Goal: Transaction & Acquisition: Purchase product/service

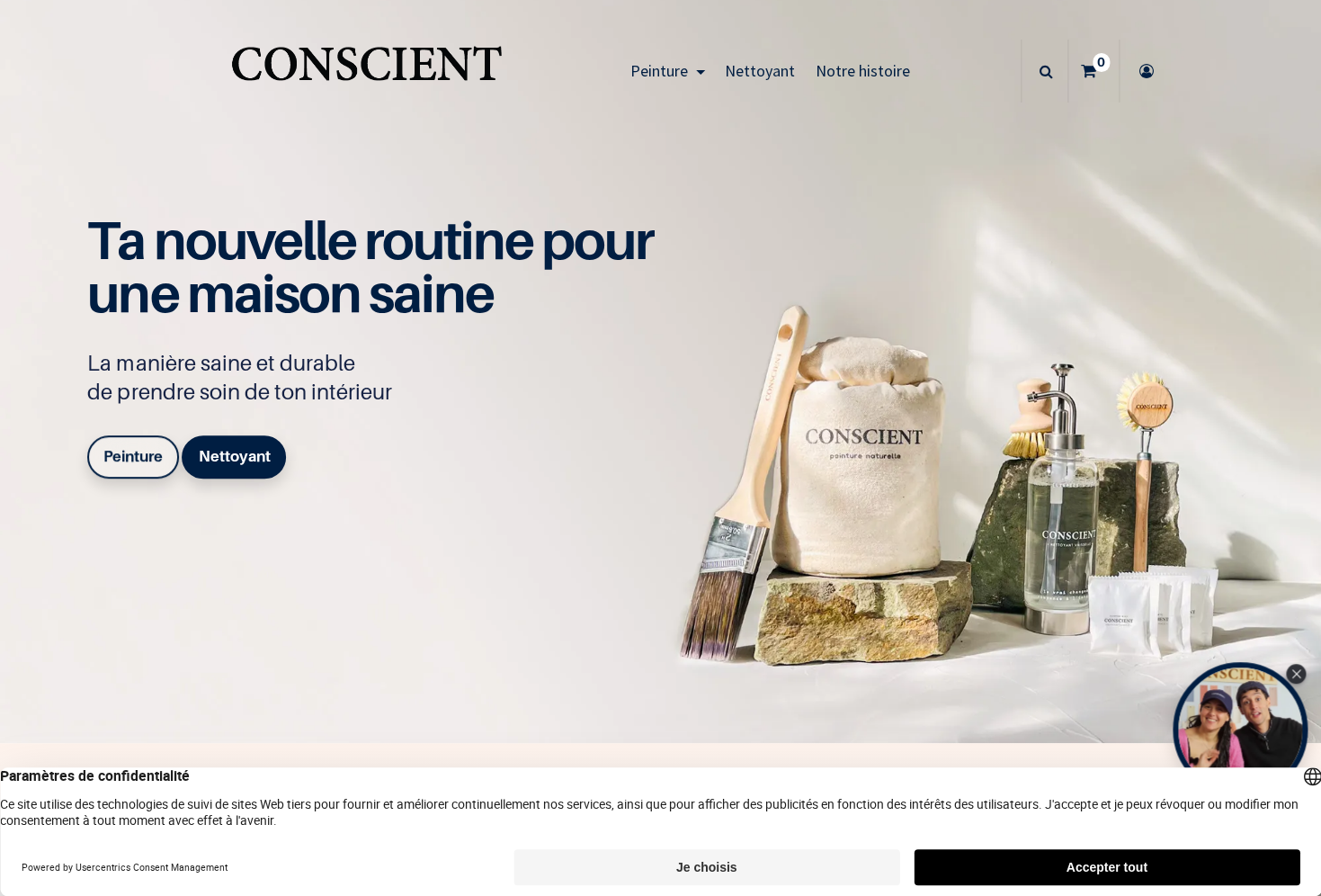
click at [601, 437] on div "Ta nouvelle routine pour une maison saine La manière saine et durable de prendr…" at bounding box center [380, 350] width 585 height 272
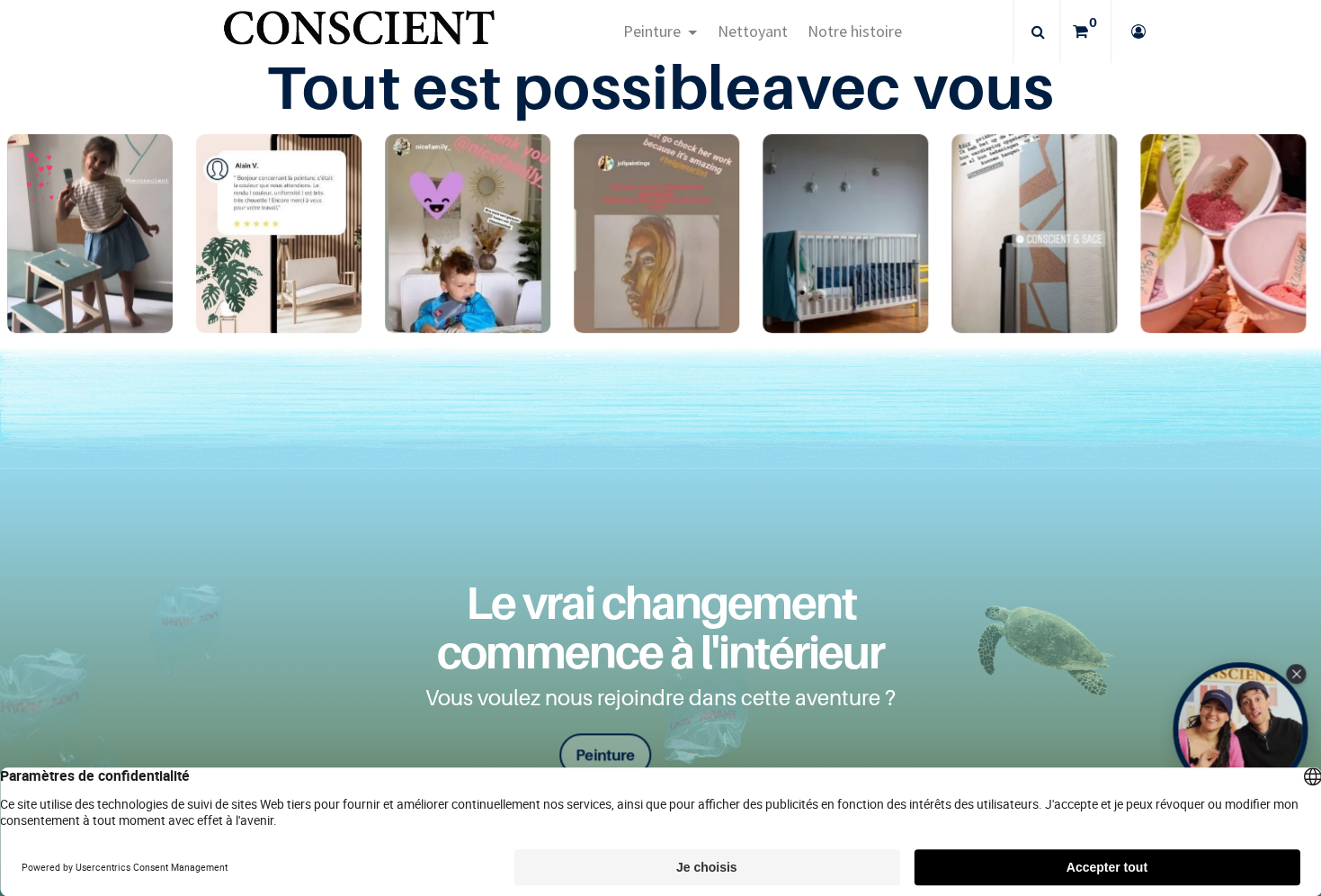
scroll to position [2922, 0]
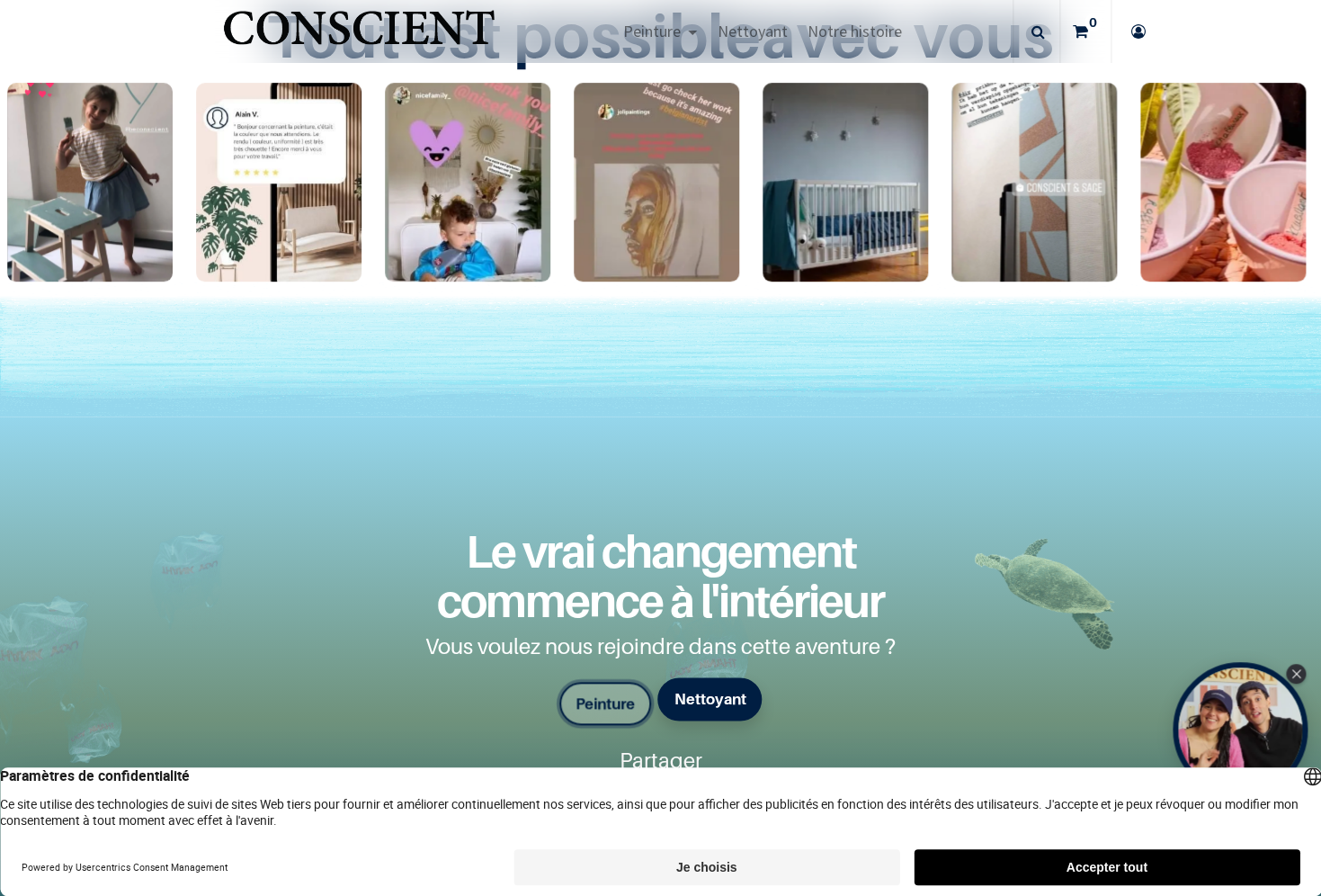
click at [612, 706] on font "Peinture" at bounding box center [605, 703] width 60 height 18
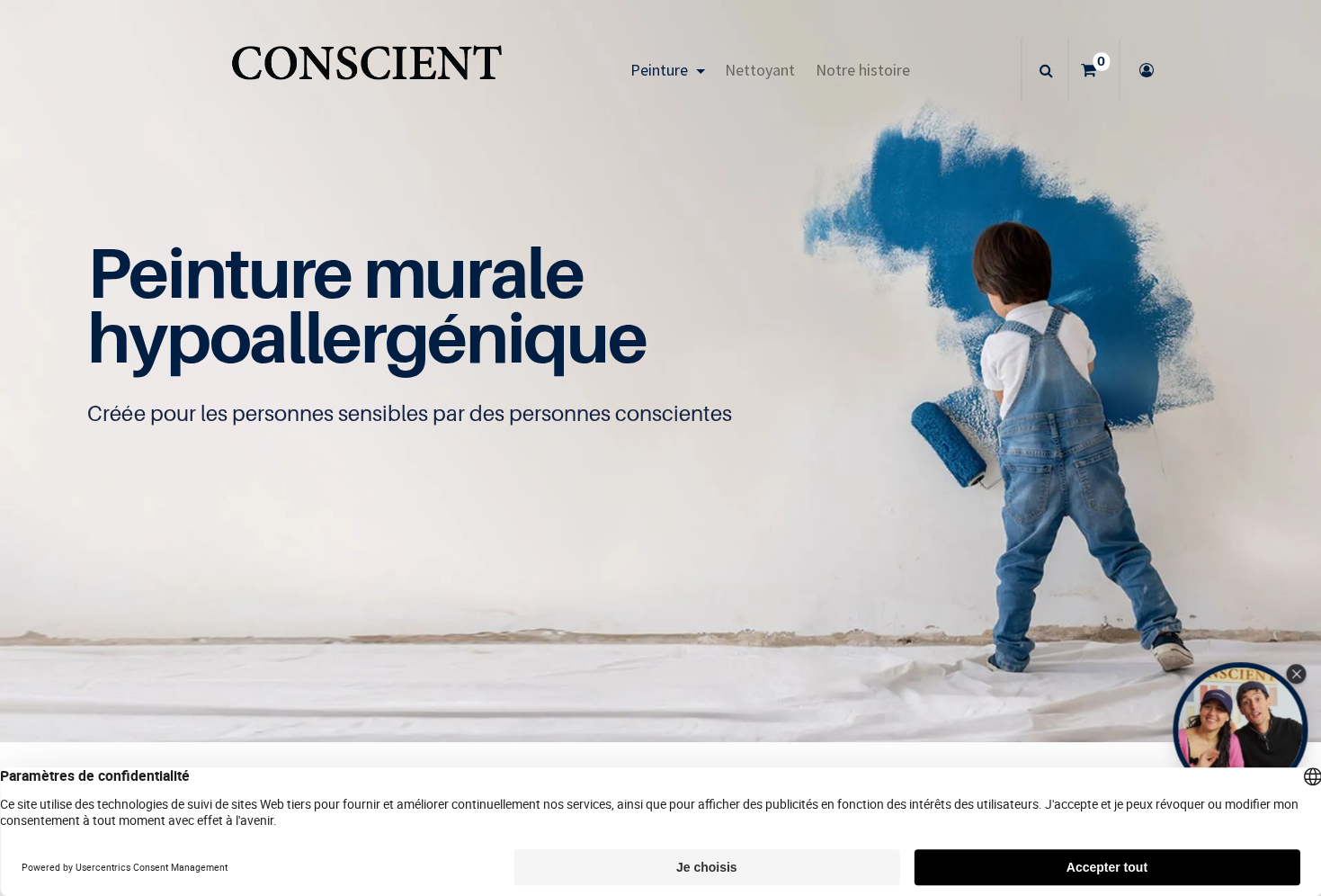
click at [681, 271] on h1 "Peinture murale hypoallergénique" at bounding box center [660, 305] width 1146 height 129
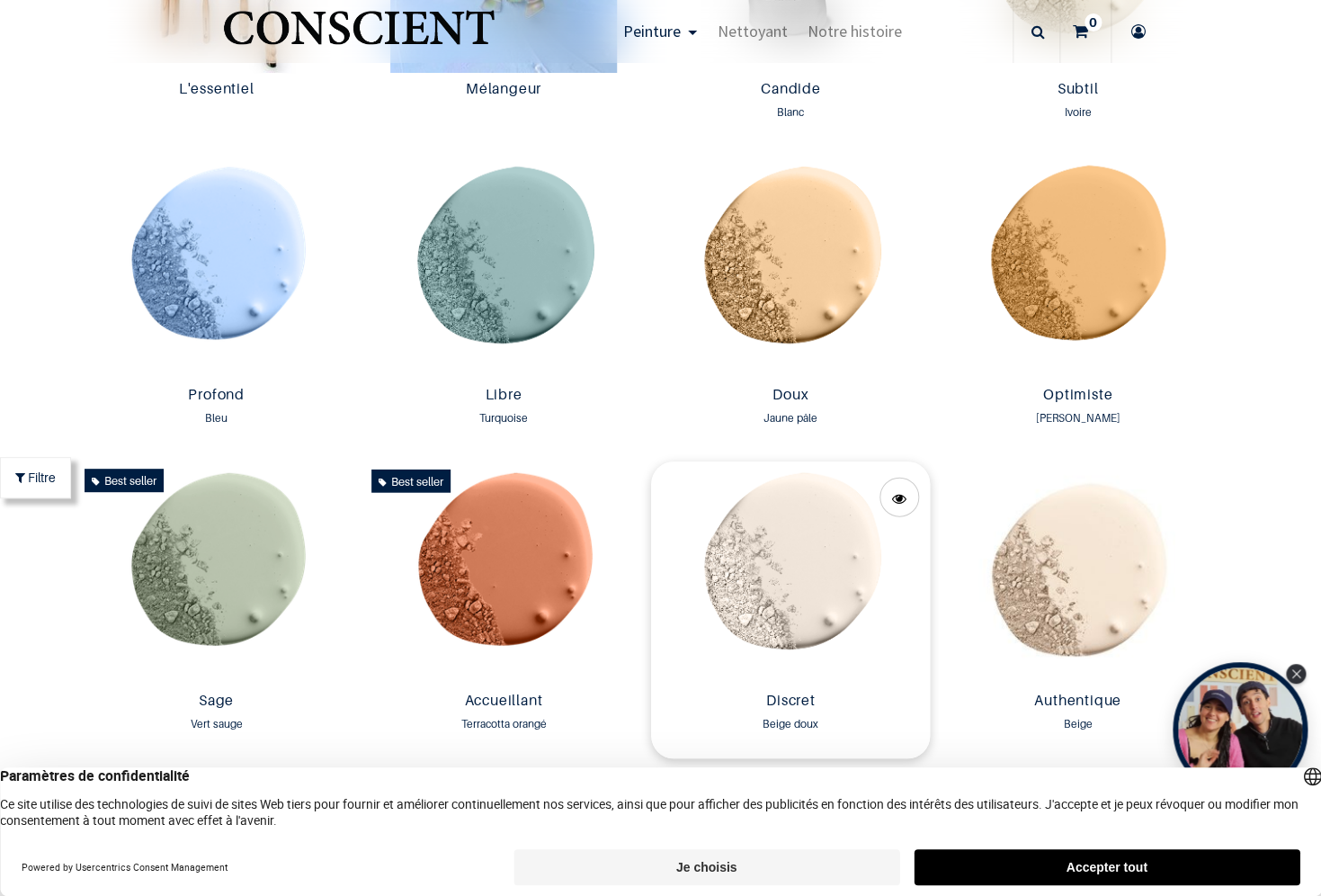
scroll to position [1077, 0]
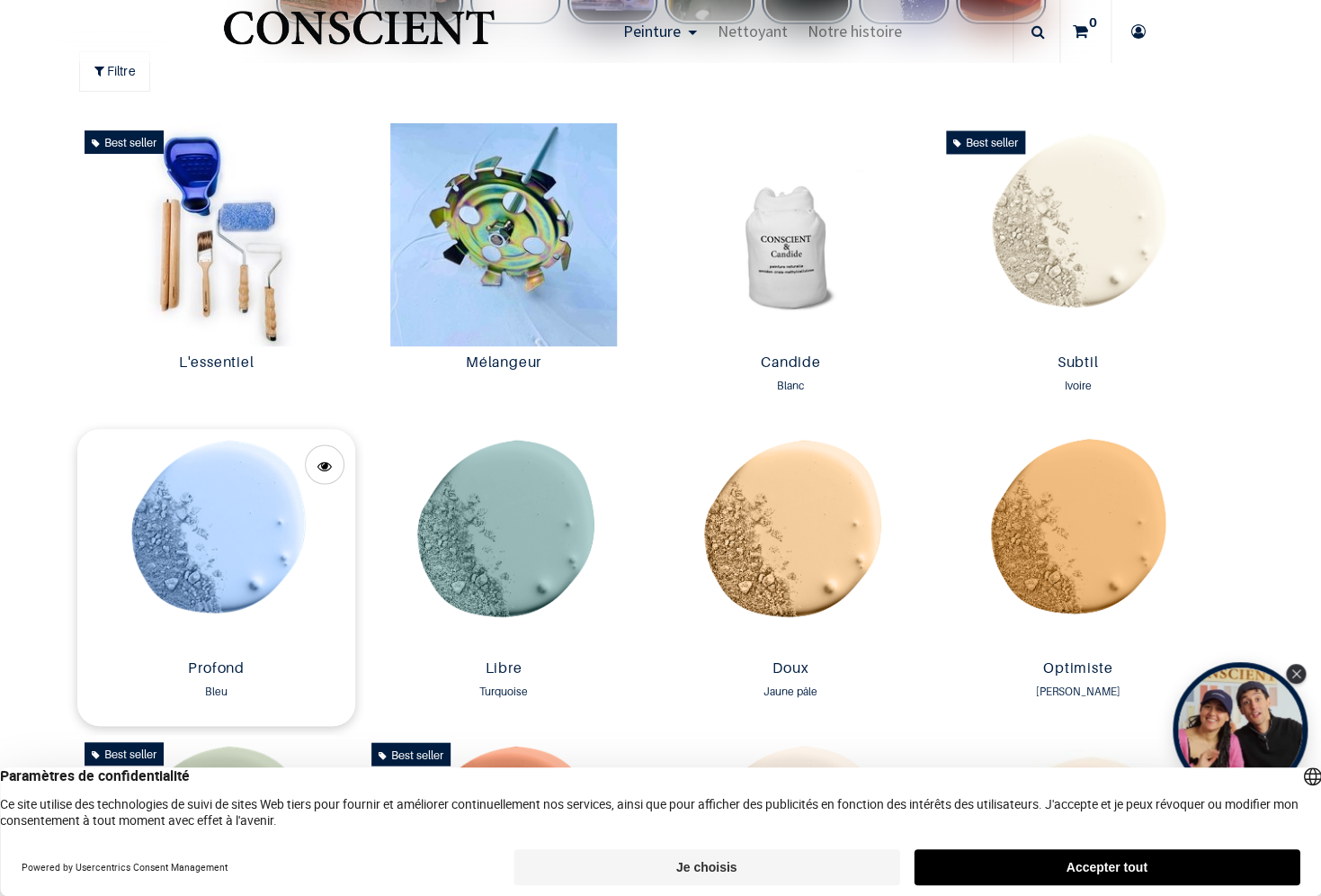
click at [228, 578] on img at bounding box center [216, 540] width 278 height 223
